Goal: Task Accomplishment & Management: Complete application form

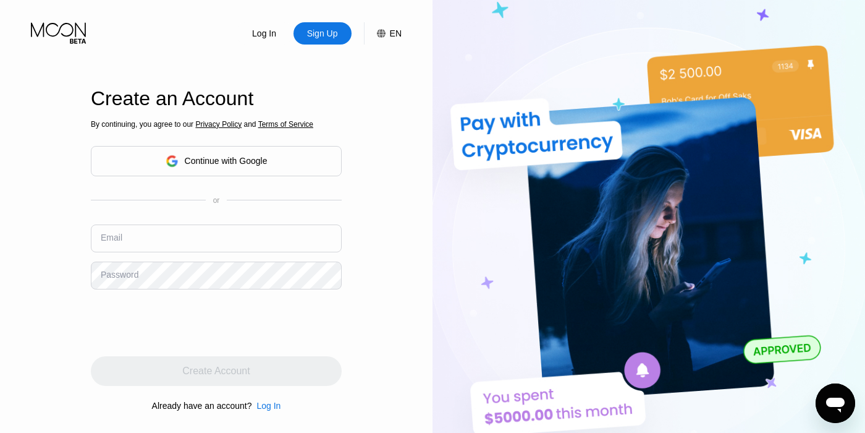
click at [138, 236] on input "text" at bounding box center [216, 238] width 251 height 28
click at [316, 27] on div "Sign Up" at bounding box center [323, 33] width 58 height 22
click at [138, 247] on input "text" at bounding box center [216, 238] width 251 height 28
paste input "[EMAIL_ADDRESS][DOMAIN_NAME]"
type input "[EMAIL_ADDRESS][DOMAIN_NAME]"
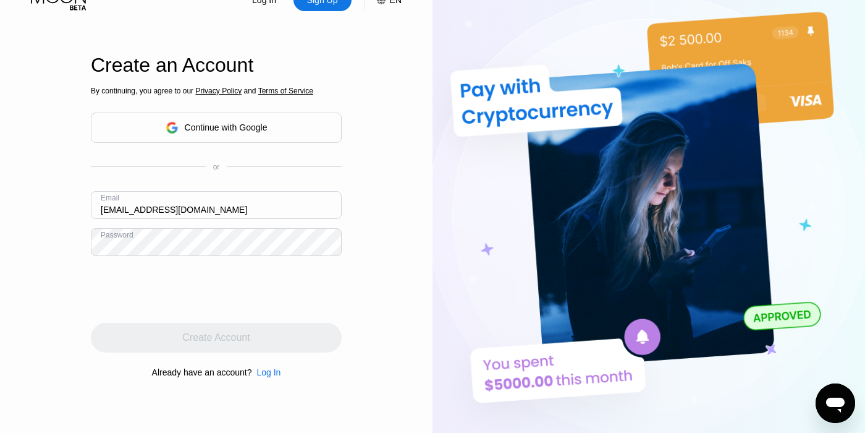
scroll to position [55, 0]
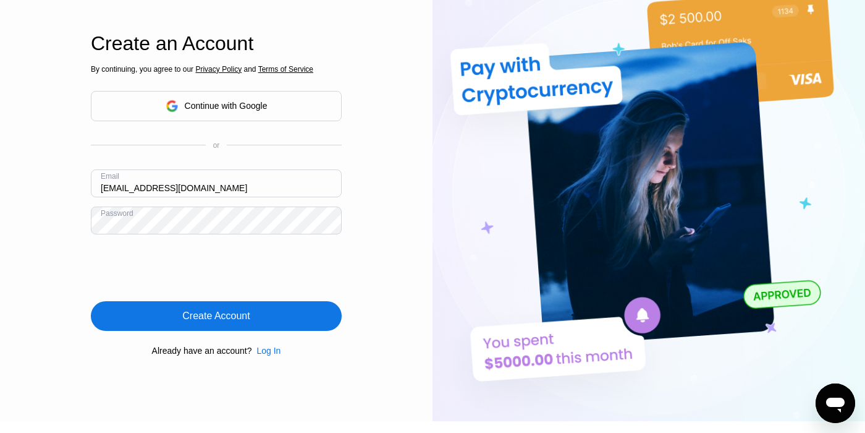
click at [221, 319] on div "Create Account" at bounding box center [215, 316] width 67 height 12
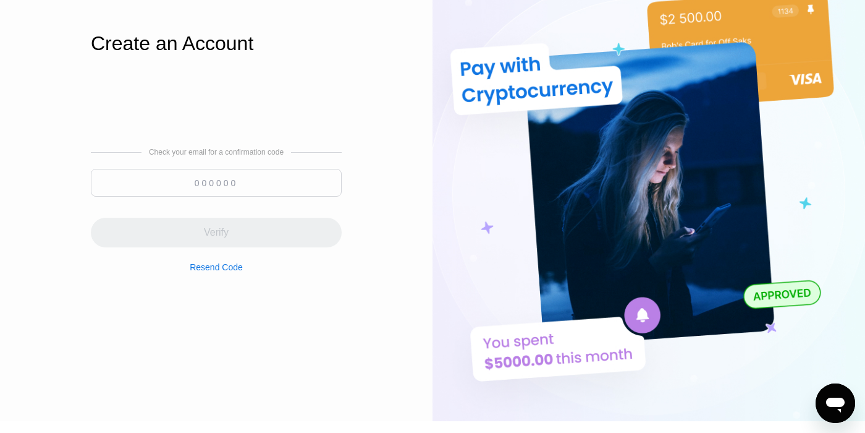
click at [192, 185] on input at bounding box center [216, 183] width 251 height 28
paste input "109351"
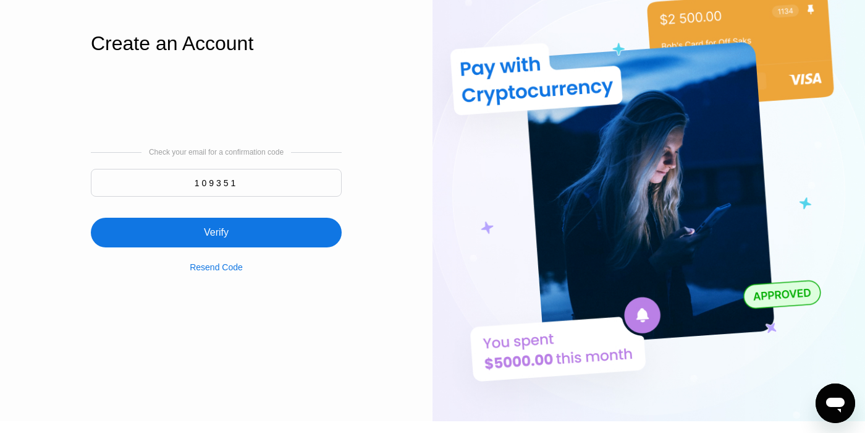
type input "109351"
click at [224, 234] on div "Verify" at bounding box center [216, 232] width 25 height 12
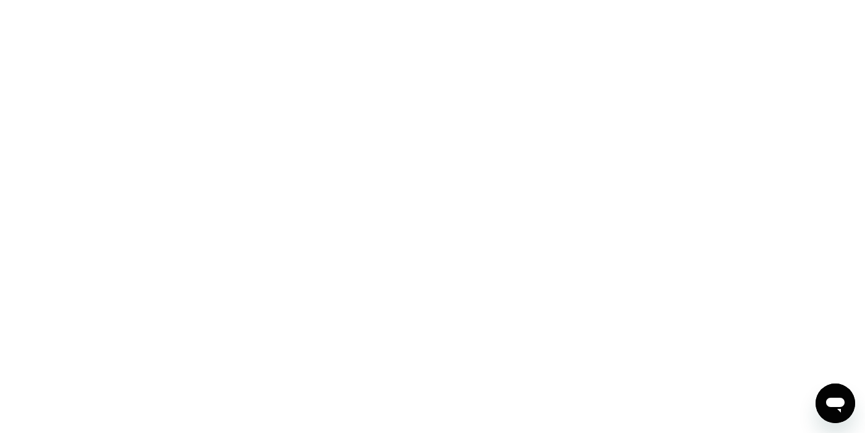
scroll to position [0, 0]
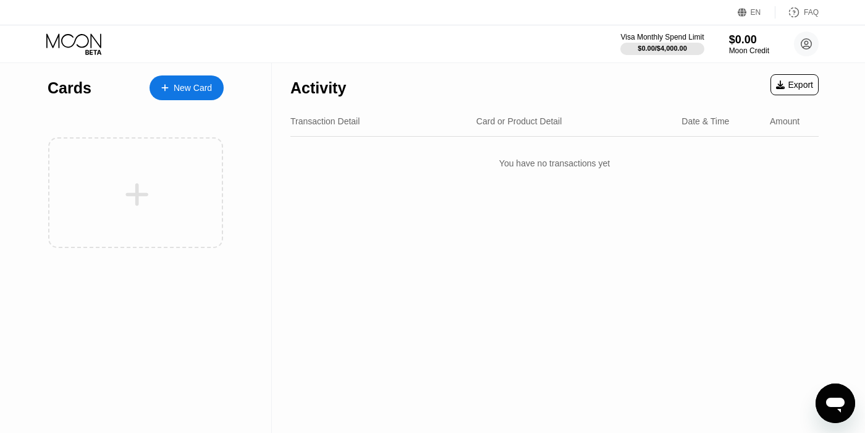
click at [192, 91] on div "New Card" at bounding box center [193, 88] width 38 height 11
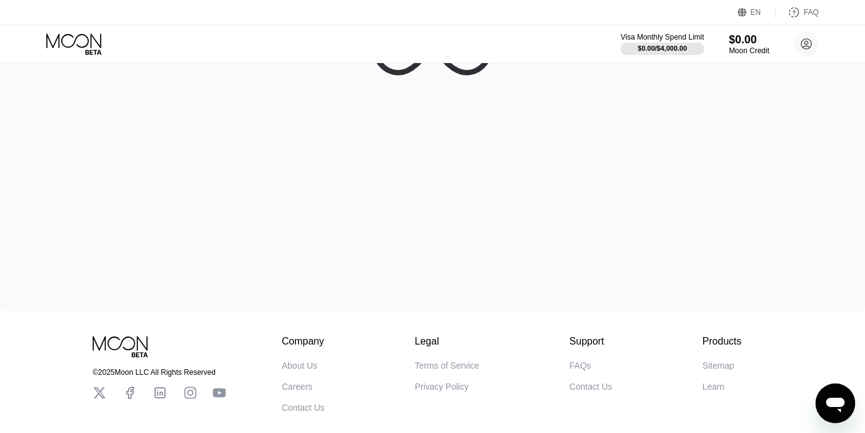
scroll to position [184, 0]
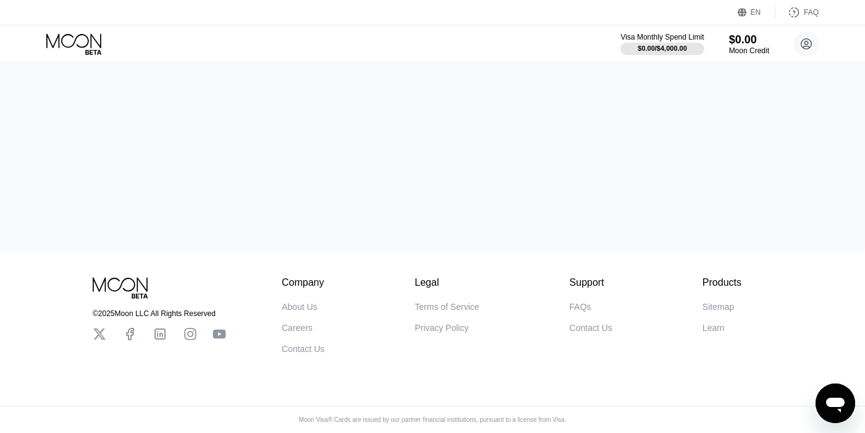
drag, startPoint x: 87, startPoint y: 315, endPoint x: 147, endPoint y: 315, distance: 60.6
click at [147, 315] on div "© 2025 Moon LLC All Rights Reserved Company About Us Careers Contact Us Legal T…" at bounding box center [433, 302] width 742 height 101
drag, startPoint x: 128, startPoint y: 315, endPoint x: 99, endPoint y: 308, distance: 29.4
click at [99, 309] on div "© 2025 Moon LLC All Rights Reserved" at bounding box center [159, 313] width 133 height 9
click at [113, 315] on div "© 2025 Moon LLC All Rights Reserved" at bounding box center [159, 313] width 133 height 9
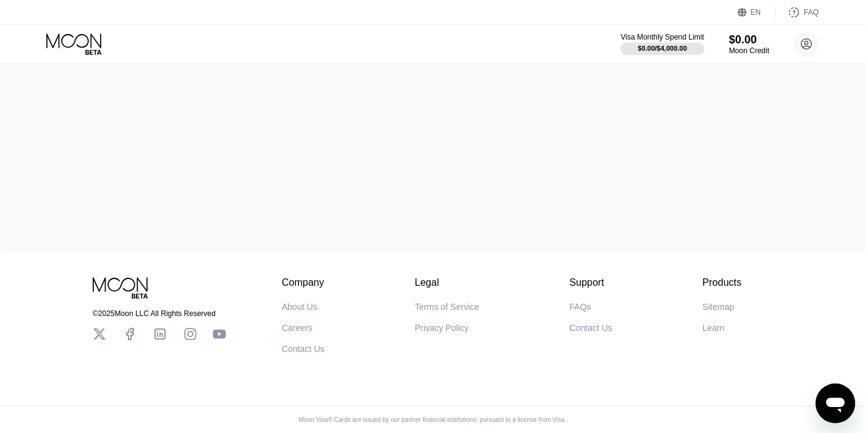
drag, startPoint x: 133, startPoint y: 315, endPoint x: 93, endPoint y: 307, distance: 41.0
click at [93, 309] on div "© 2025 Moon LLC All Rights Reserved" at bounding box center [159, 313] width 133 height 9
click at [95, 309] on div "© 2025 Moon LLC All Rights Reserved" at bounding box center [159, 313] width 133 height 9
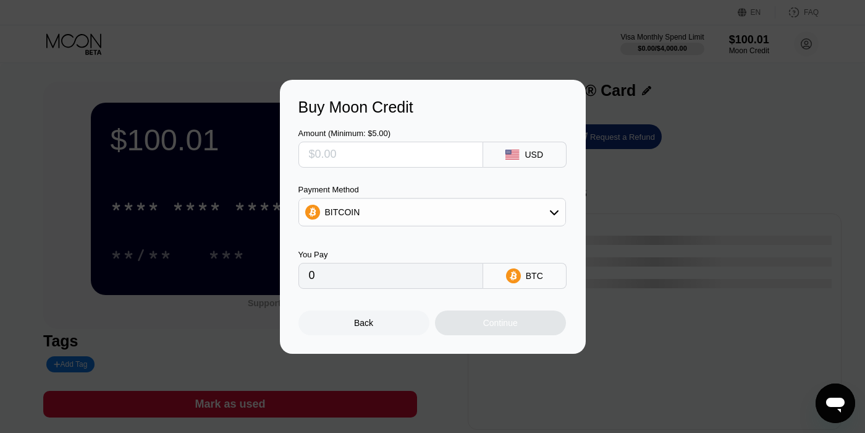
click at [371, 328] on div "Back" at bounding box center [363, 323] width 19 height 10
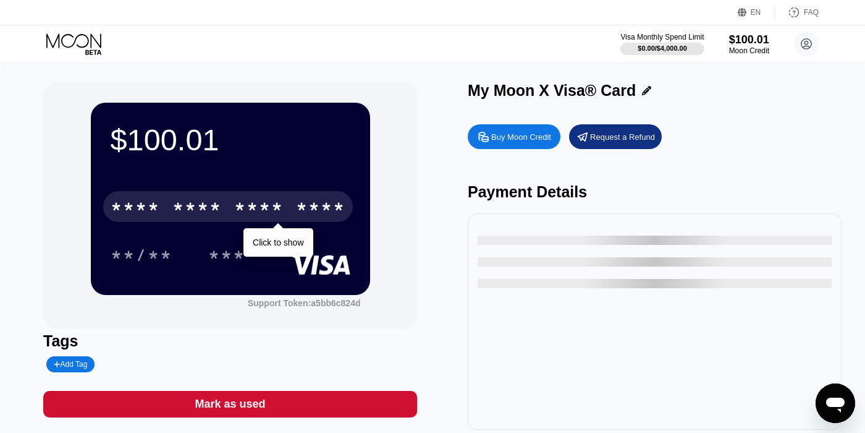
click at [263, 212] on div "* * * *" at bounding box center [258, 208] width 49 height 20
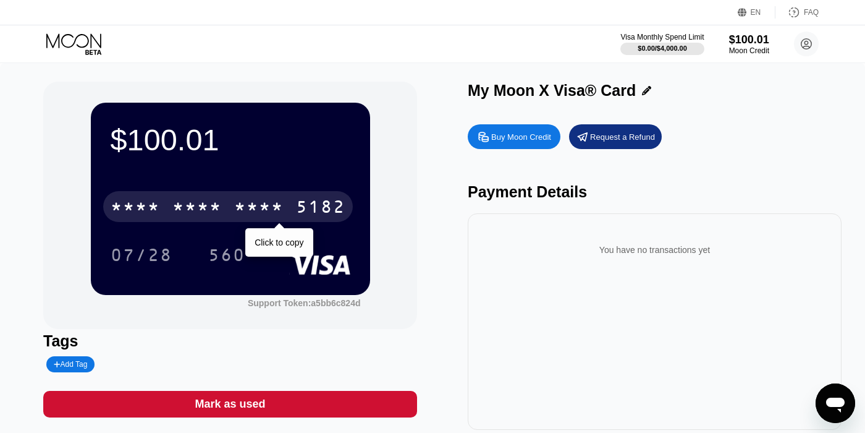
click at [213, 211] on div "* * * *" at bounding box center [196, 208] width 49 height 20
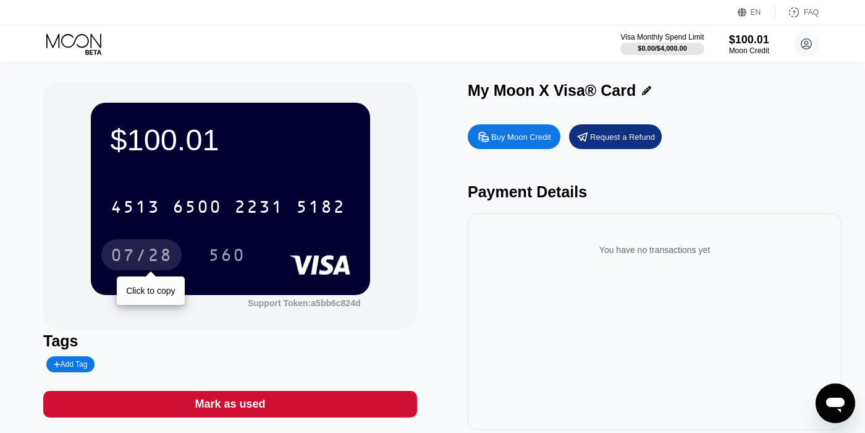
scroll to position [5, 0]
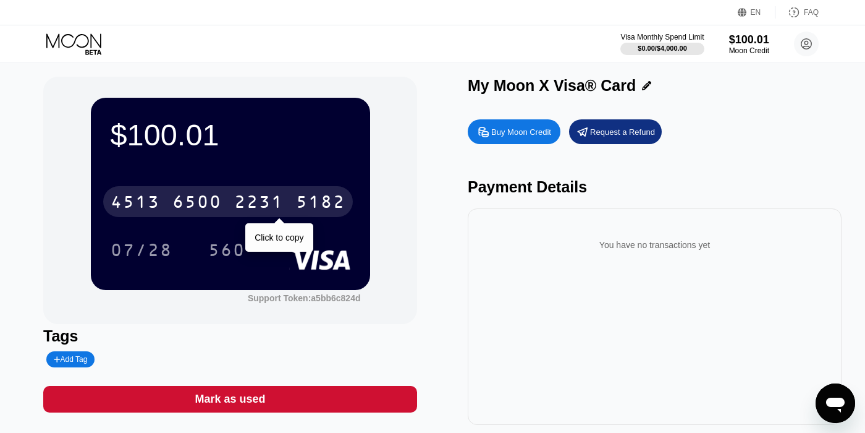
click at [253, 192] on div "4513 6500 2231 5182" at bounding box center [228, 201] width 250 height 31
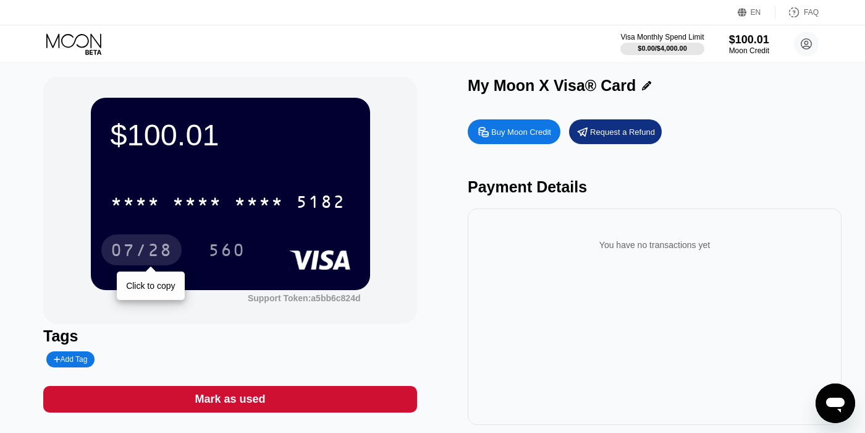
click at [129, 253] on div "07/28" at bounding box center [142, 252] width 62 height 20
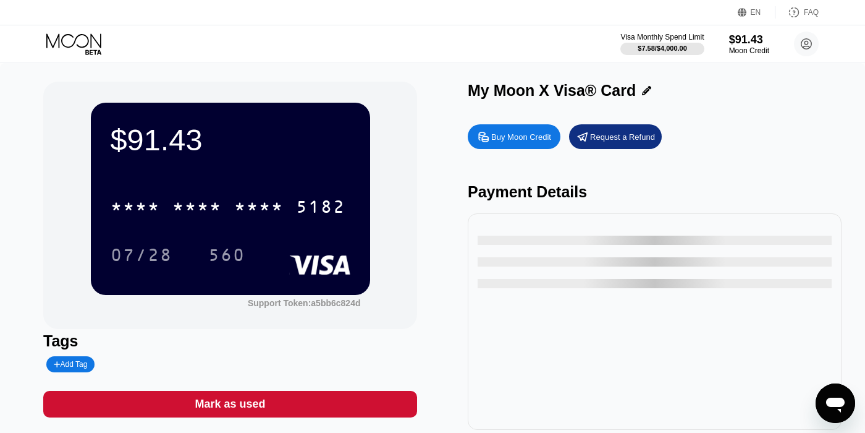
type input "0"
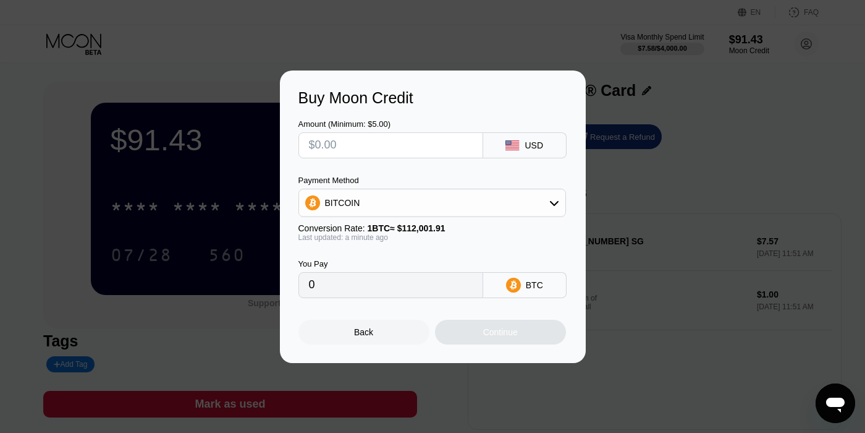
click at [611, 370] on div at bounding box center [432, 216] width 865 height 433
click at [338, 331] on div "Back" at bounding box center [363, 331] width 131 height 25
